Goal: Obtain resource: Download file/media

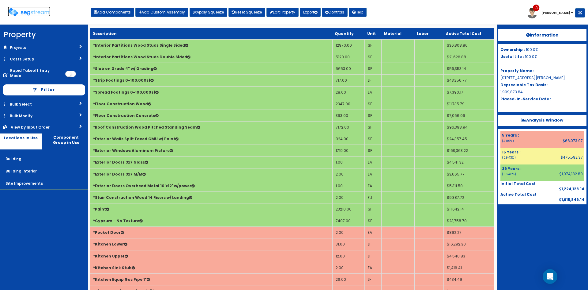
click at [29, 10] on img at bounding box center [29, 12] width 43 height 9
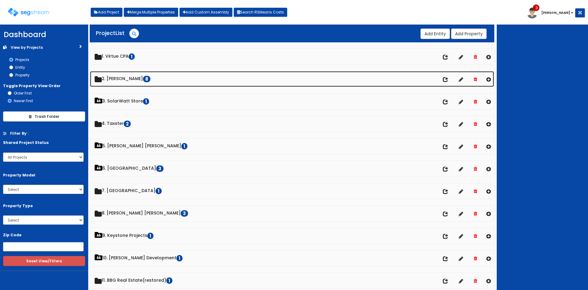
click at [129, 75] on link "2. Doug Sampson 8" at bounding box center [292, 79] width 404 height 16
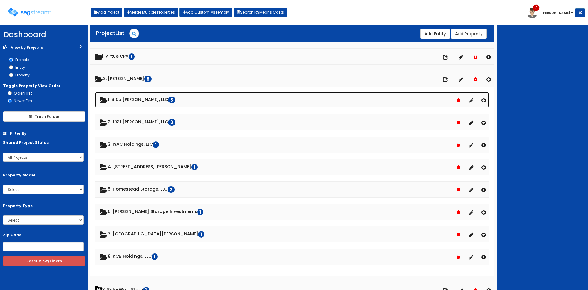
click at [127, 101] on link "1. 8105 McGregor, LLC 3" at bounding box center [292, 100] width 394 height 16
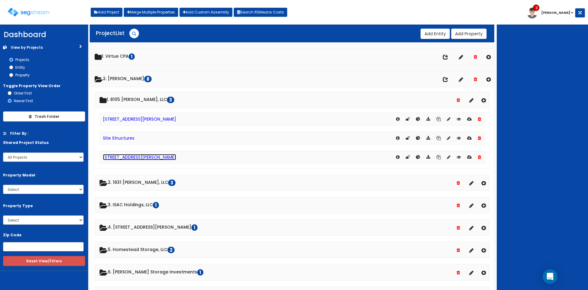
click at [131, 157] on link "[STREET_ADDRESS][PERSON_NAME]" at bounding box center [139, 157] width 73 height 6
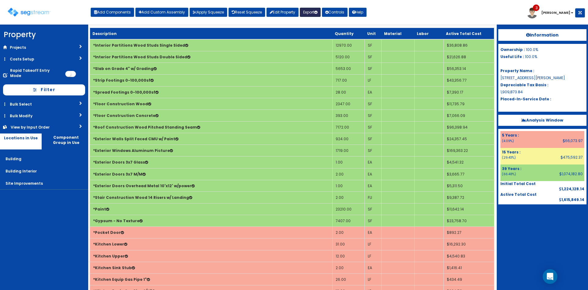
click at [312, 13] on button "Export" at bounding box center [310, 12] width 21 height 9
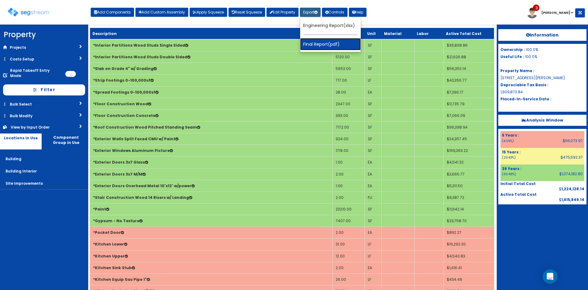
click at [316, 46] on link "Final Report(pdf)" at bounding box center [330, 44] width 61 height 12
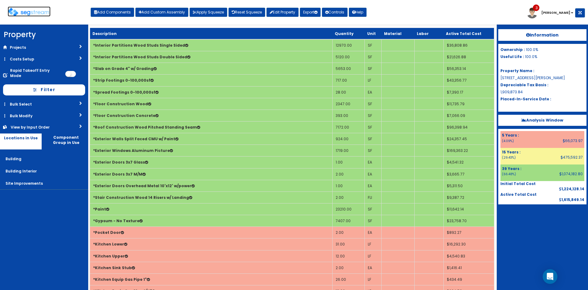
click at [36, 13] on img at bounding box center [29, 12] width 43 height 9
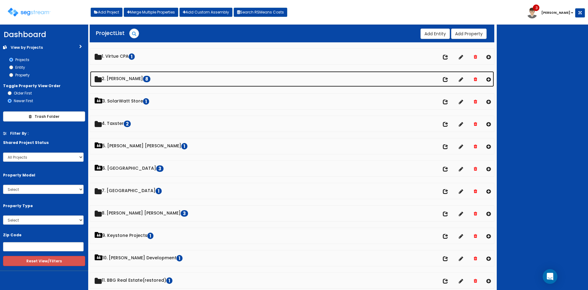
click at [123, 81] on link "2. Doug Sampson 8" at bounding box center [292, 79] width 404 height 16
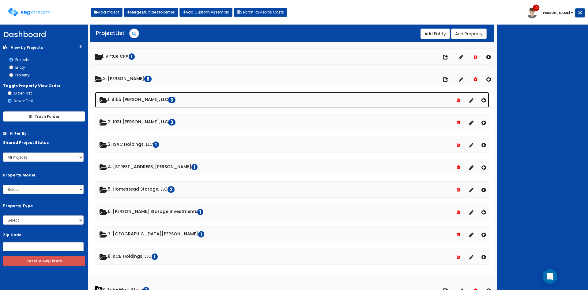
click at [124, 99] on link "1. 8105 McGregor, LLC 3" at bounding box center [292, 100] width 394 height 16
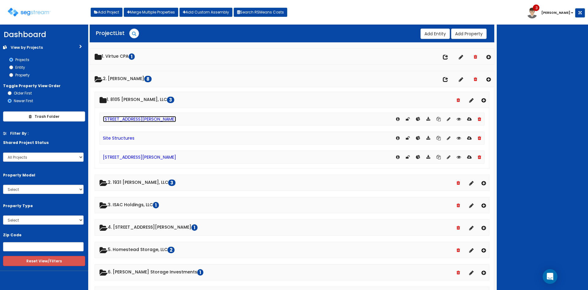
click at [127, 118] on link "[STREET_ADDRESS][PERSON_NAME]" at bounding box center [139, 119] width 73 height 6
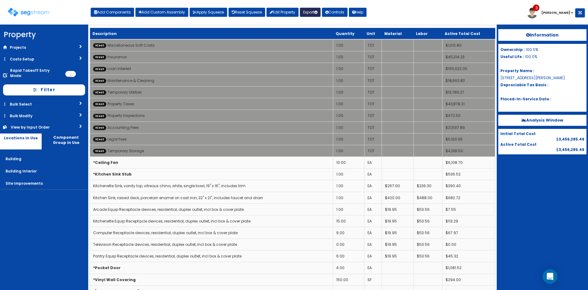
click at [317, 13] on icon "button" at bounding box center [315, 12] width 3 height 4
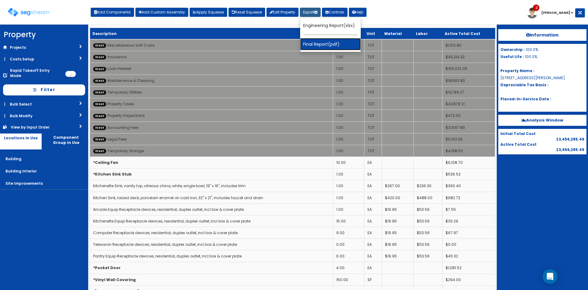
click at [317, 47] on link "Final Report(pdf)" at bounding box center [330, 44] width 61 height 12
